Goal: Navigation & Orientation: Find specific page/section

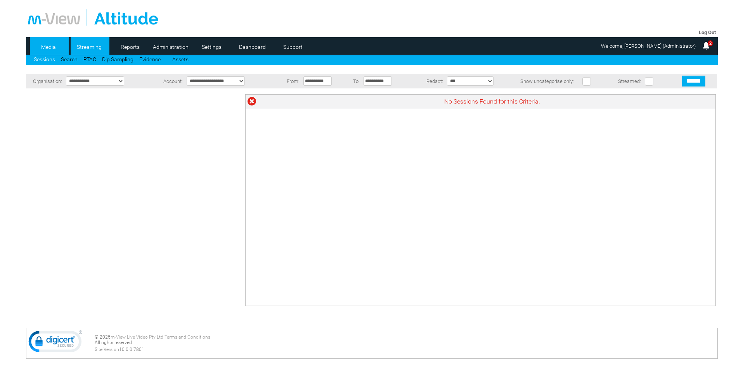
click at [90, 49] on link "Streaming" at bounding box center [90, 47] width 38 height 12
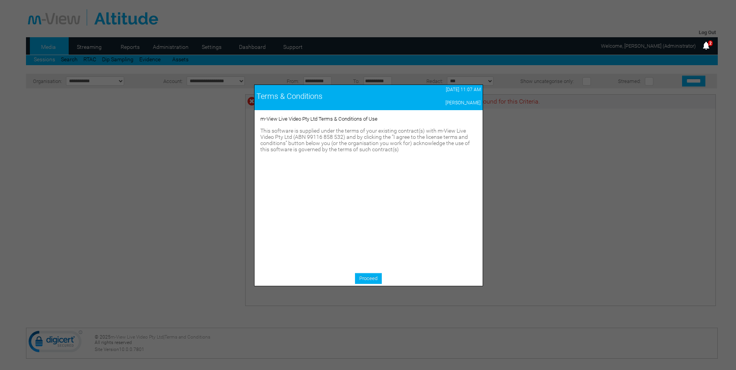
drag, startPoint x: 375, startPoint y: 279, endPoint x: 360, endPoint y: 273, distance: 16.2
click at [375, 279] on link "Proceed" at bounding box center [368, 278] width 27 height 11
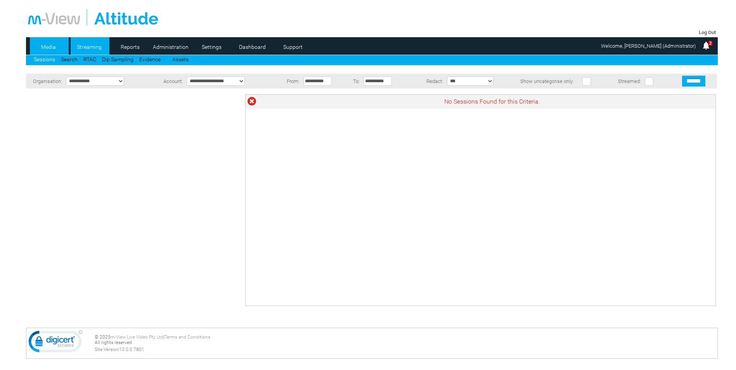
click at [93, 47] on link "Streaming" at bounding box center [90, 47] width 38 height 12
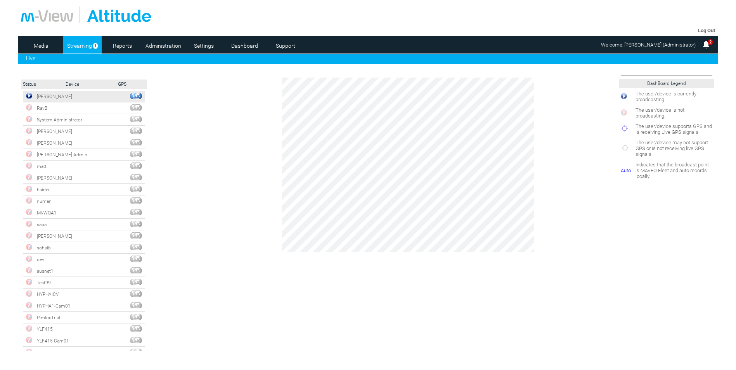
click at [45, 99] on td "[PERSON_NAME]" at bounding box center [81, 97] width 92 height 12
click at [30, 95] on img at bounding box center [29, 96] width 6 height 6
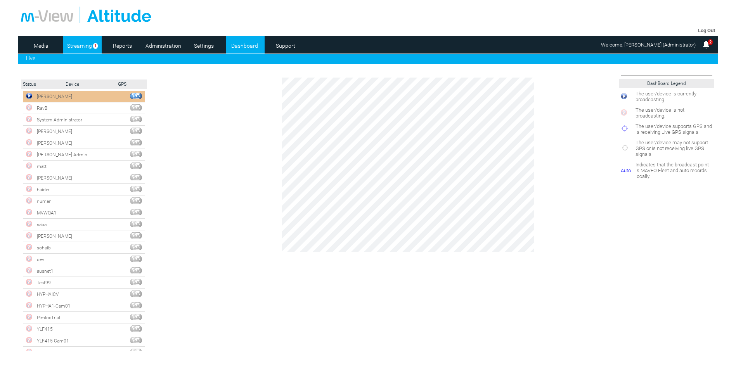
click at [242, 44] on link "Dashboard" at bounding box center [245, 46] width 38 height 12
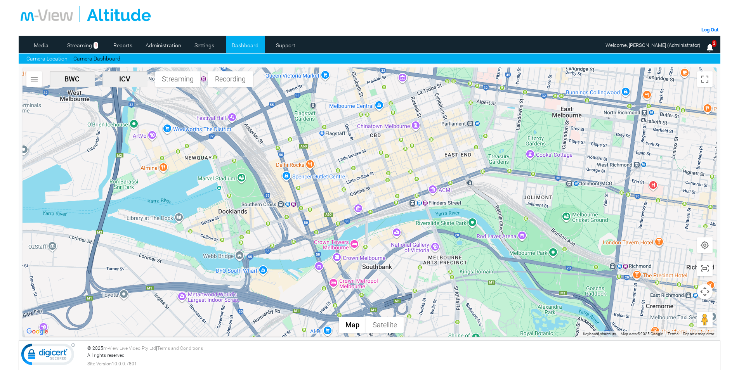
click at [31, 81] on img "button" at bounding box center [34, 79] width 9 height 9
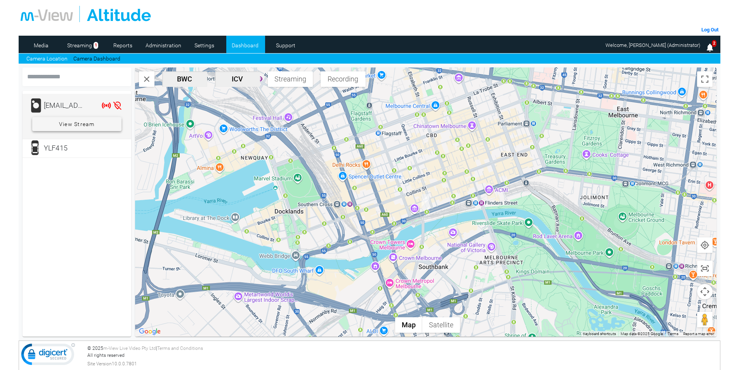
click at [103, 124] on span at bounding box center [76, 124] width 89 height 19
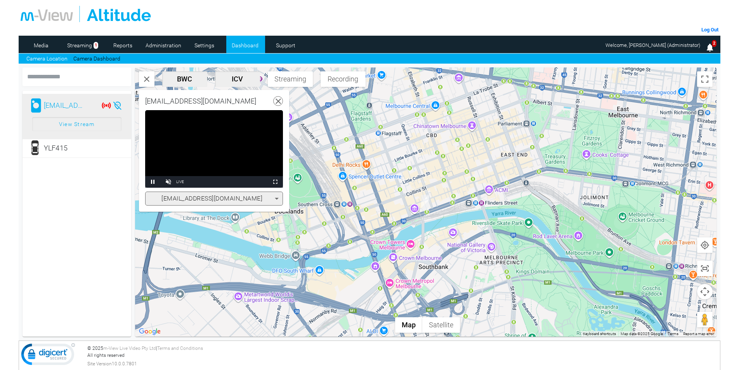
click at [279, 102] on use at bounding box center [278, 101] width 5 height 5
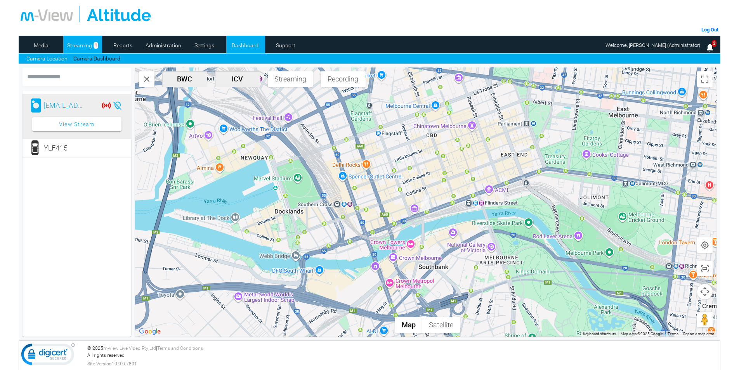
click at [81, 45] on link "Streaming" at bounding box center [79, 46] width 33 height 12
click at [114, 61] on link "Camera Dashboard" at bounding box center [96, 59] width 47 height 8
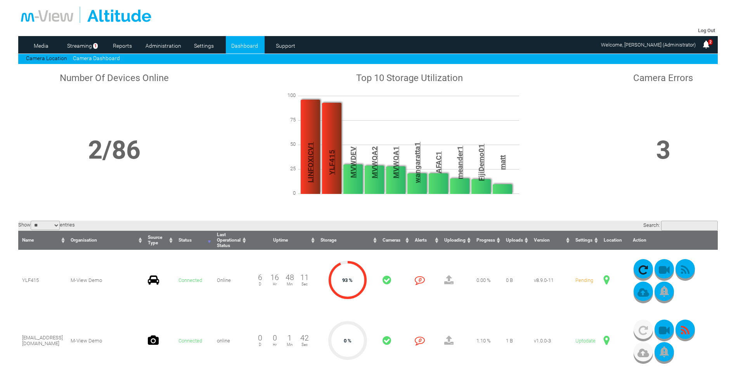
click at [663, 222] on input "Search:" at bounding box center [689, 226] width 57 height 10
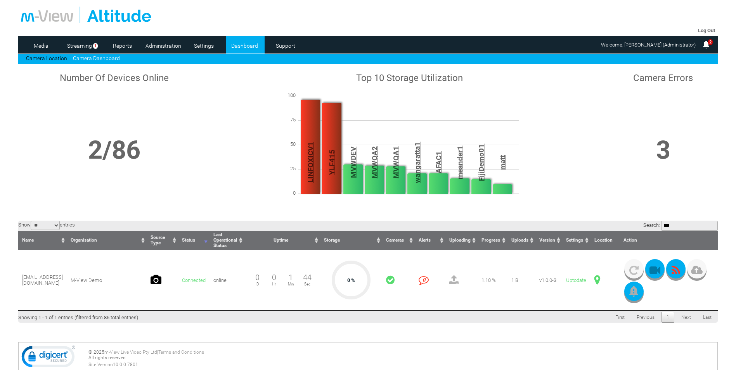
type input "****"
click at [712, 226] on input "****" at bounding box center [689, 226] width 57 height 10
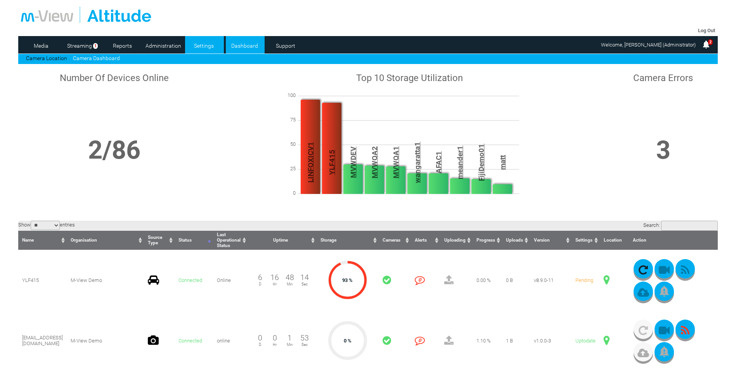
click at [200, 44] on link "Settings" at bounding box center [204, 46] width 38 height 12
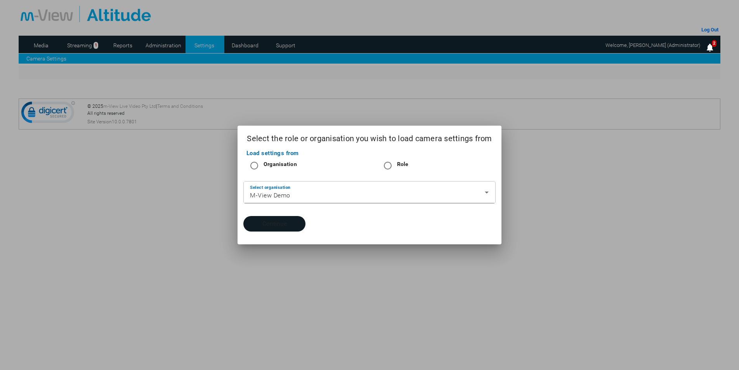
click at [274, 224] on button "Continue" at bounding box center [274, 224] width 62 height 16
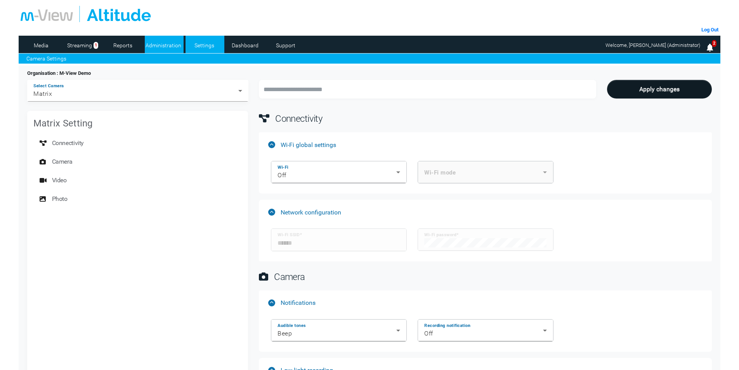
click at [168, 45] on link "Administration" at bounding box center [164, 46] width 38 height 12
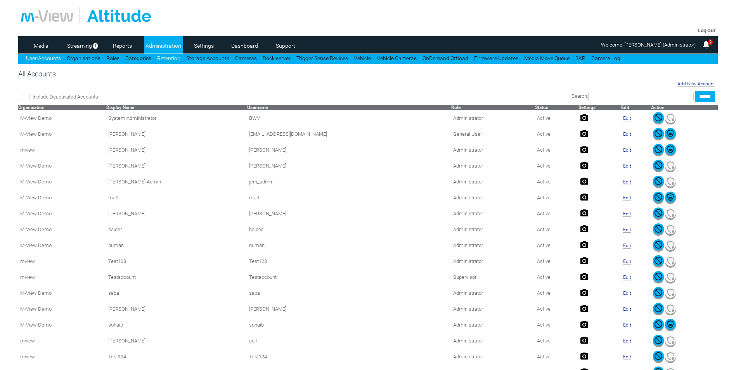
click at [175, 60] on link "Retention" at bounding box center [168, 58] width 23 height 6
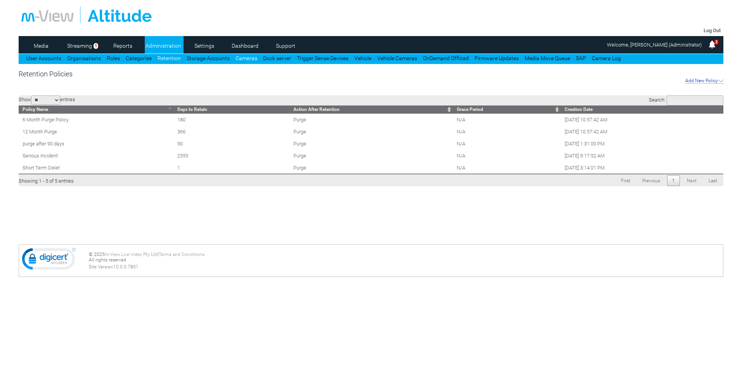
click at [246, 58] on link "Cameras" at bounding box center [247, 58] width 22 height 6
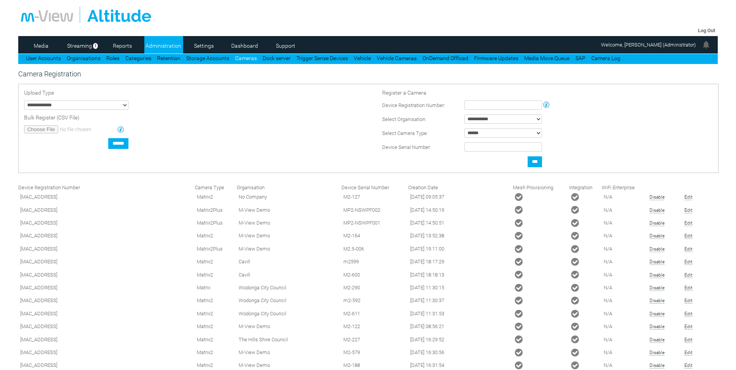
type input "**********"
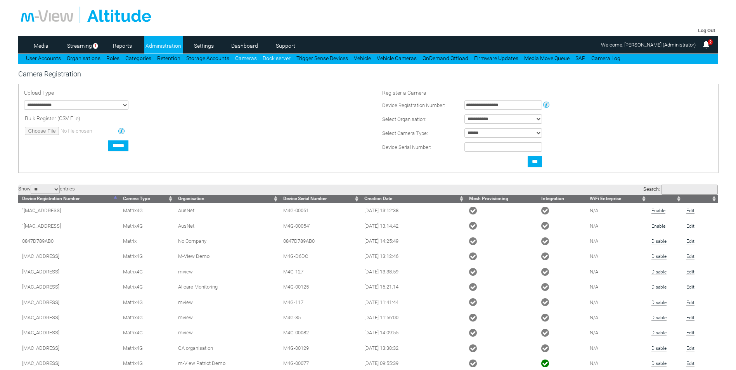
click at [271, 59] on link "Dock server" at bounding box center [277, 58] width 28 height 6
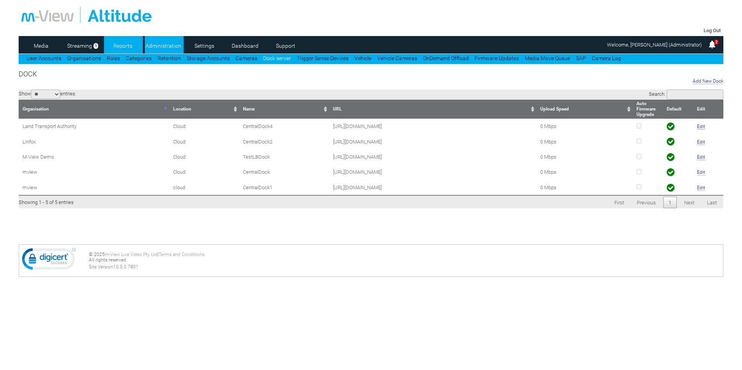
click at [128, 48] on link "Reports" at bounding box center [123, 46] width 38 height 12
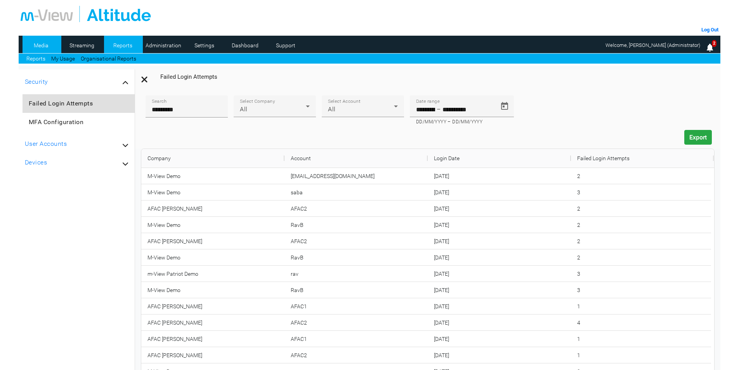
click at [42, 47] on link "Media" at bounding box center [42, 46] width 38 height 12
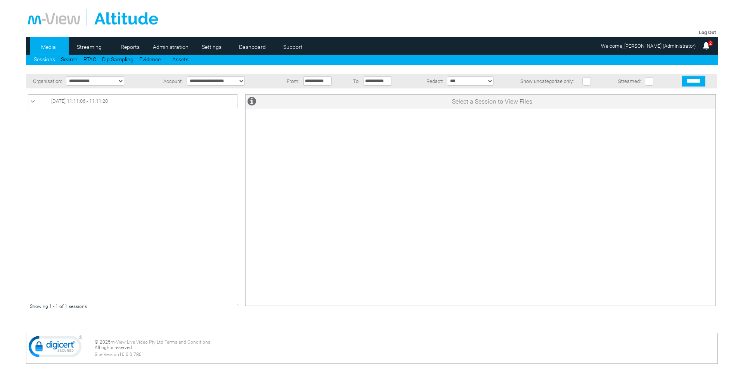
click at [31, 103] on icon at bounding box center [32, 102] width 5 height 8
click at [33, 102] on icon at bounding box center [32, 102] width 5 height 8
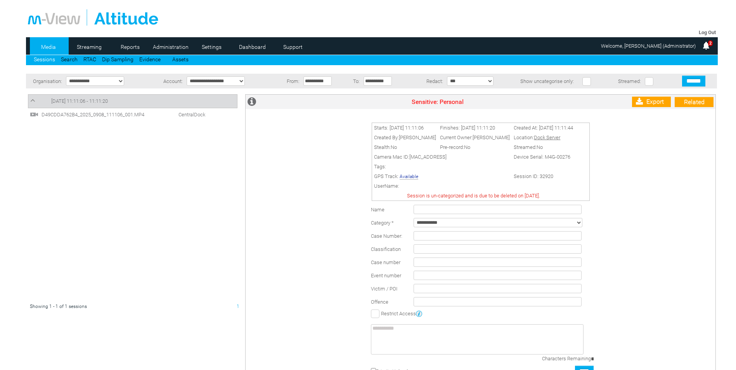
click at [66, 114] on span "D49CDDA762B4_2025_0908_111106_001.MP4" at bounding box center [99, 115] width 118 height 6
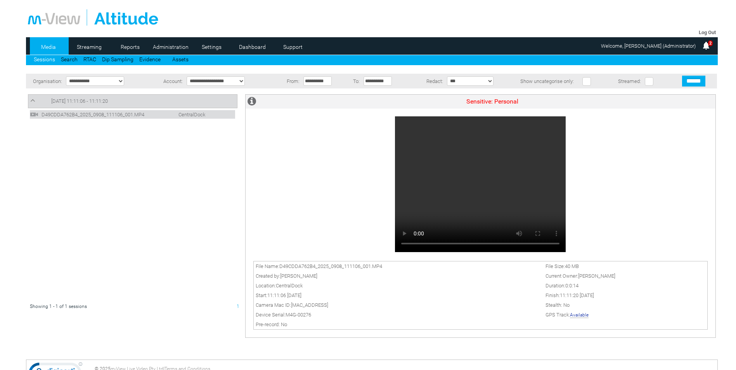
click at [33, 100] on icon at bounding box center [32, 101] width 5 height 8
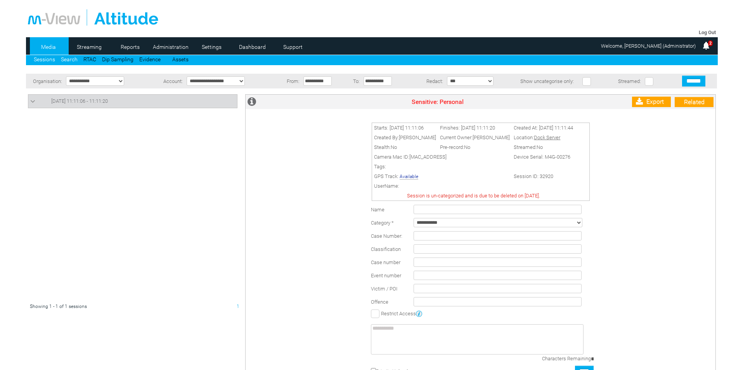
click at [73, 59] on link "Search" at bounding box center [69, 59] width 17 height 6
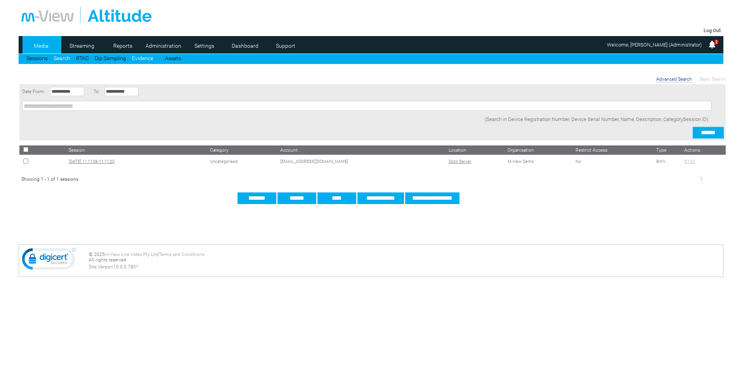
click at [146, 58] on link "Evidence" at bounding box center [142, 58] width 21 height 6
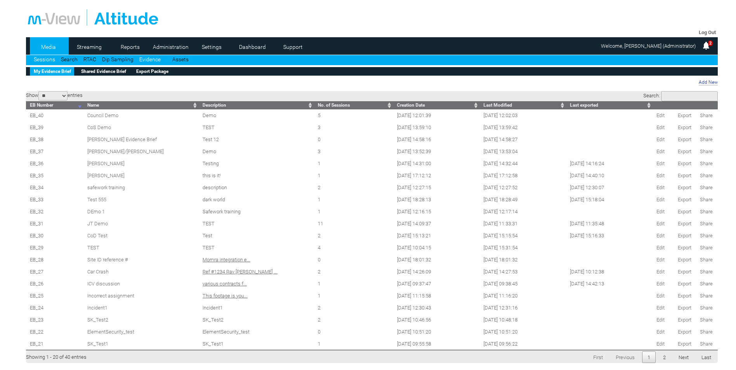
click at [48, 61] on link "Sessions" at bounding box center [44, 59] width 21 height 6
